Goal: Task Accomplishment & Management: Manage account settings

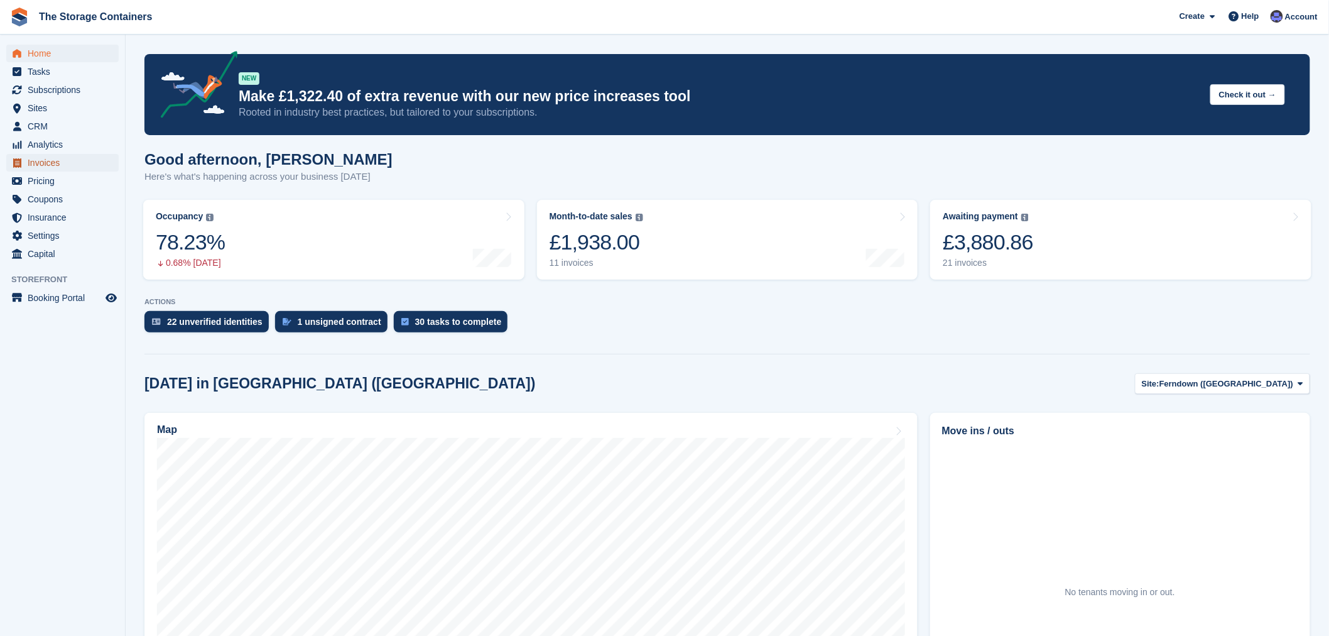
click at [49, 160] on span "Invoices" at bounding box center [65, 163] width 75 height 18
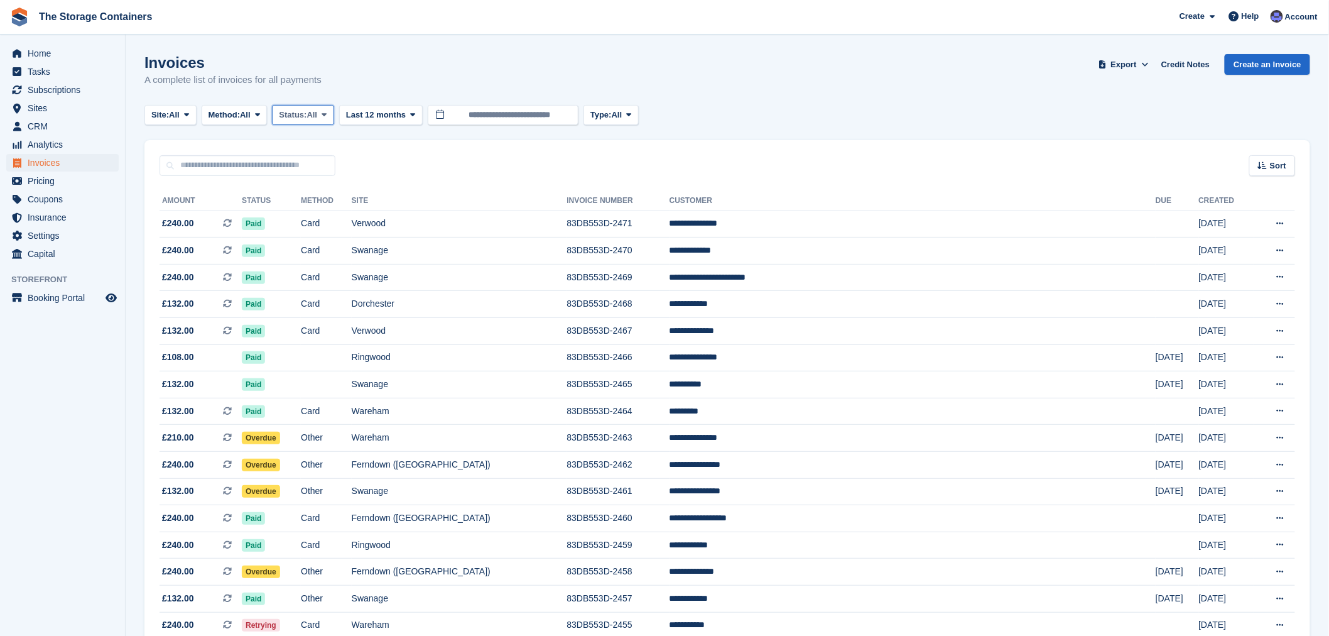
click at [317, 121] on span "All" at bounding box center [312, 115] width 11 height 13
click at [313, 217] on link "Open" at bounding box center [332, 212] width 109 height 23
